Goal: Information Seeking & Learning: Learn about a topic

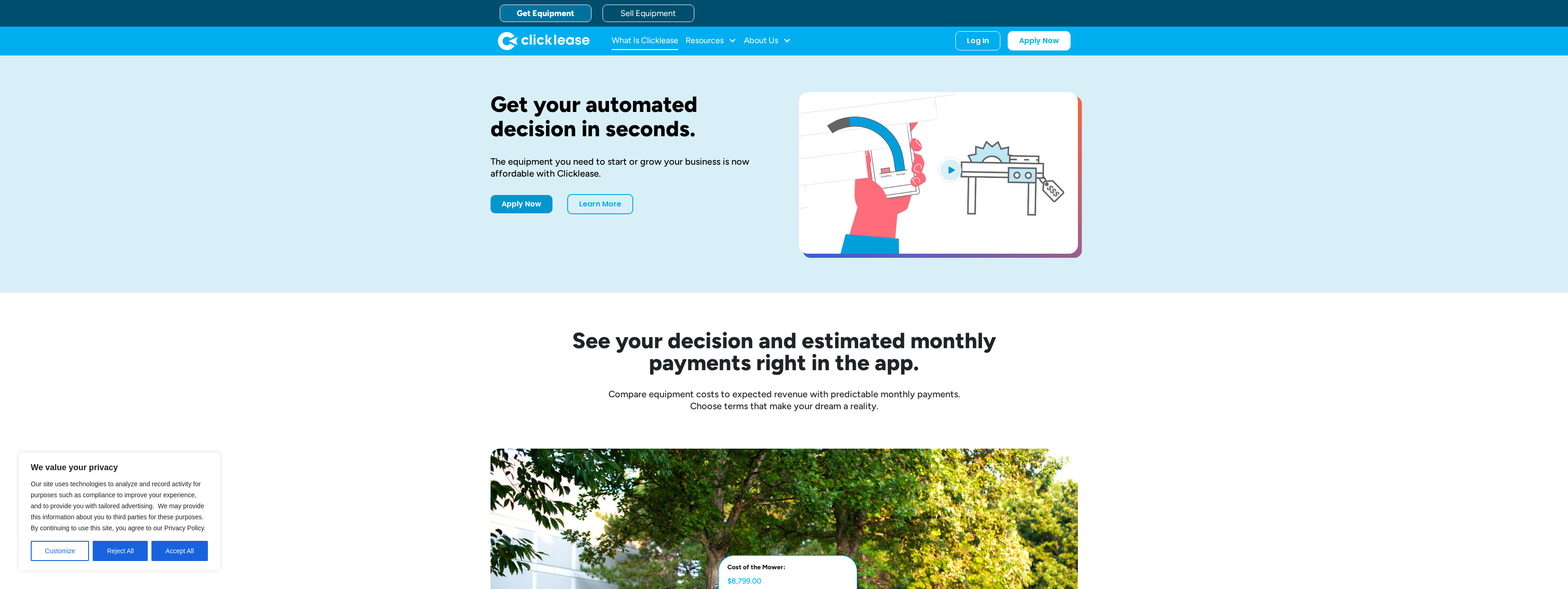
click at [650, 41] on link "What Is Clicklease" at bounding box center [644, 40] width 66 height 18
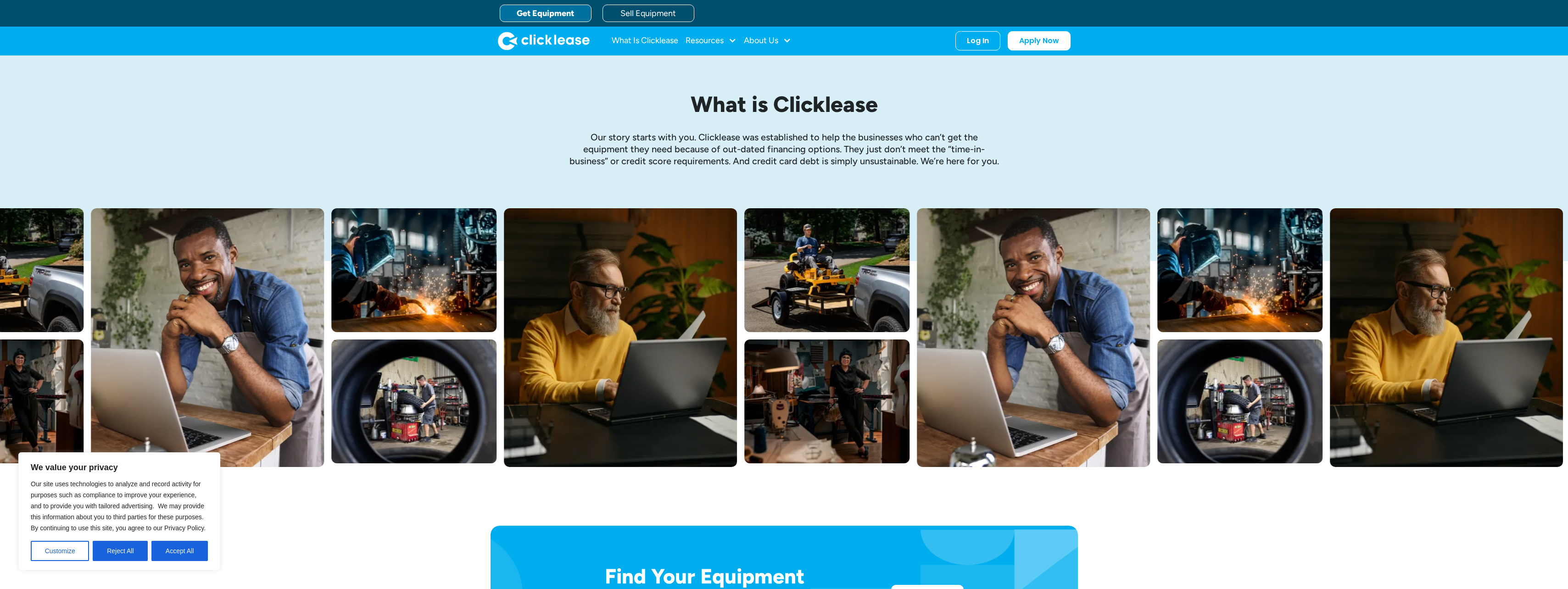
click at [540, 12] on link "Get Equipment" at bounding box center [545, 13] width 92 height 17
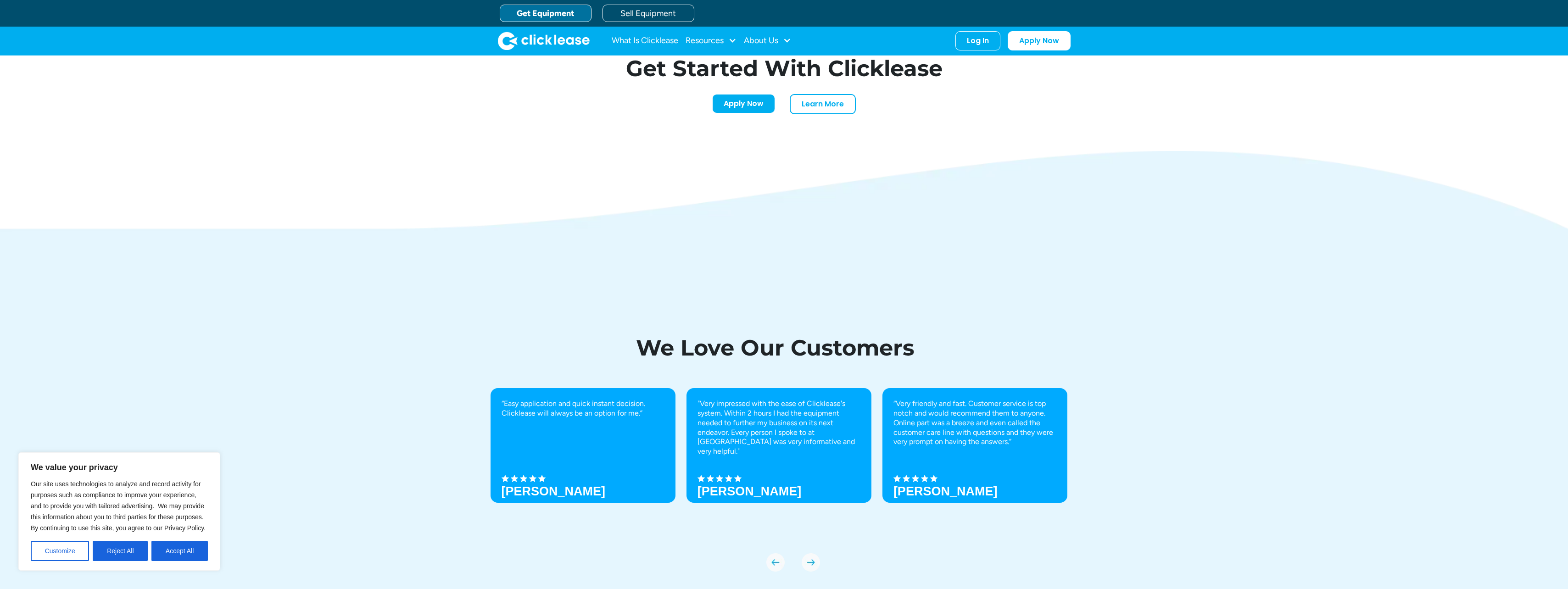
scroll to position [2990, 0]
